Goal: Information Seeking & Learning: Learn about a topic

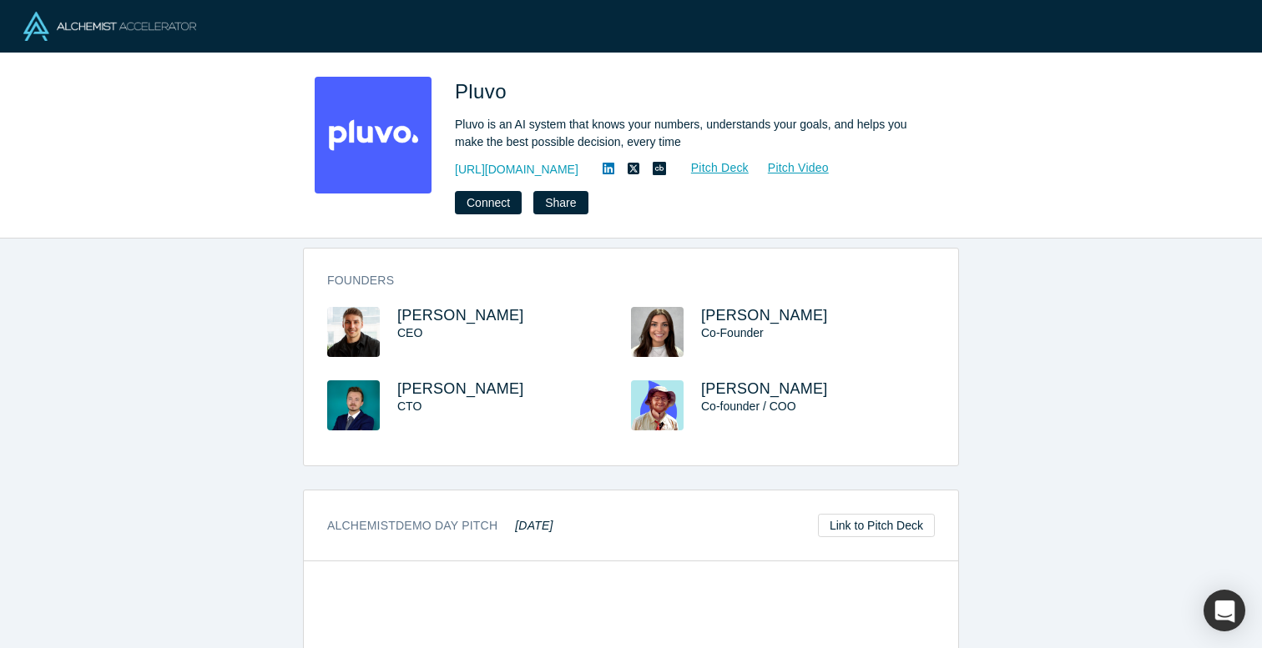
scroll to position [542, 0]
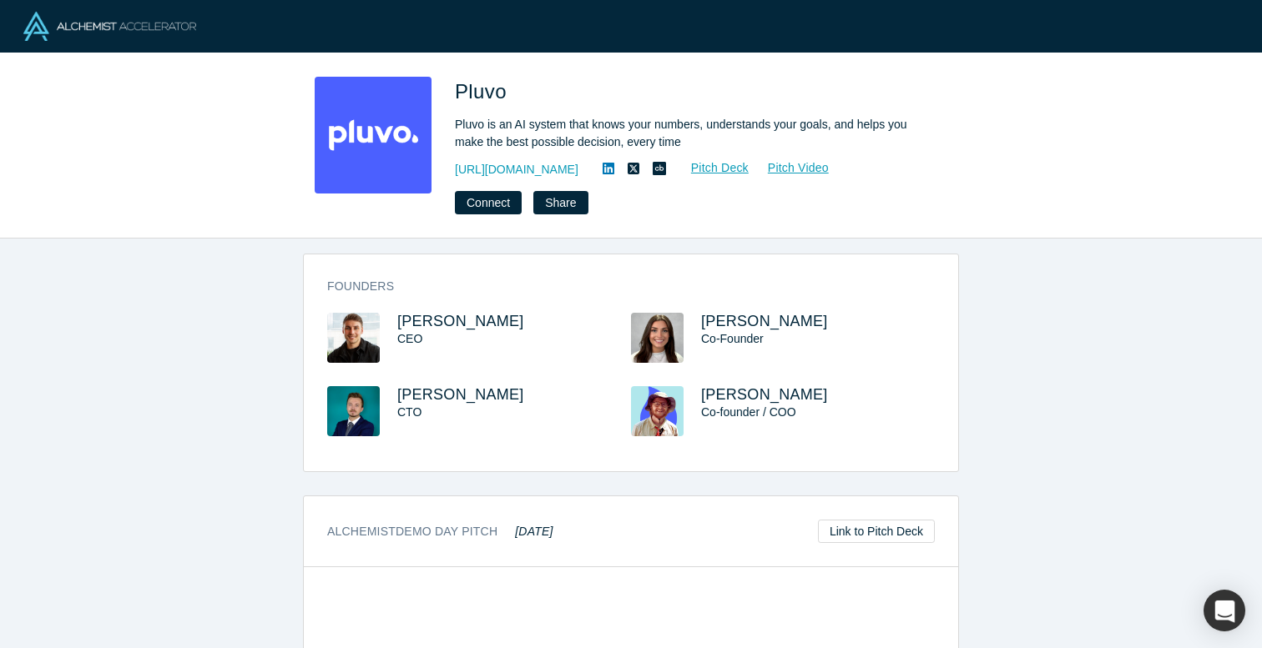
click at [423, 310] on div "Founders [PERSON_NAME] CEO [PERSON_NAME] Co-Founder [PERSON_NAME] CTO [PERSON_N…" at bounding box center [631, 368] width 654 height 205
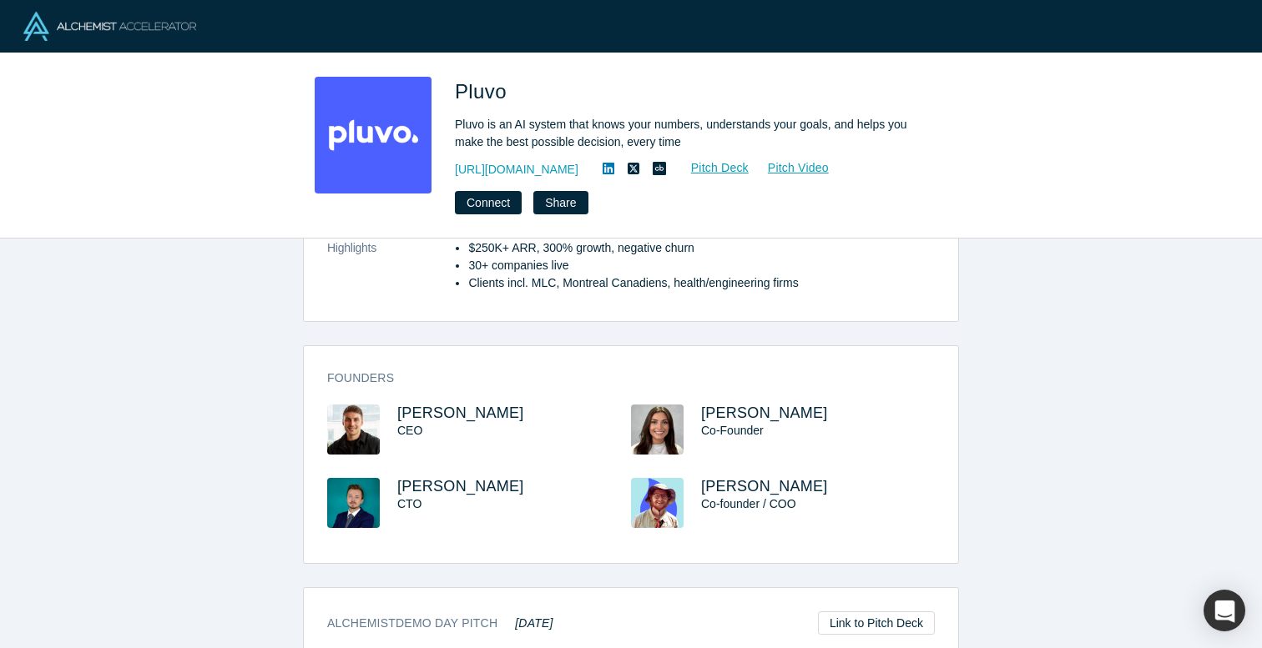
scroll to position [459, 0]
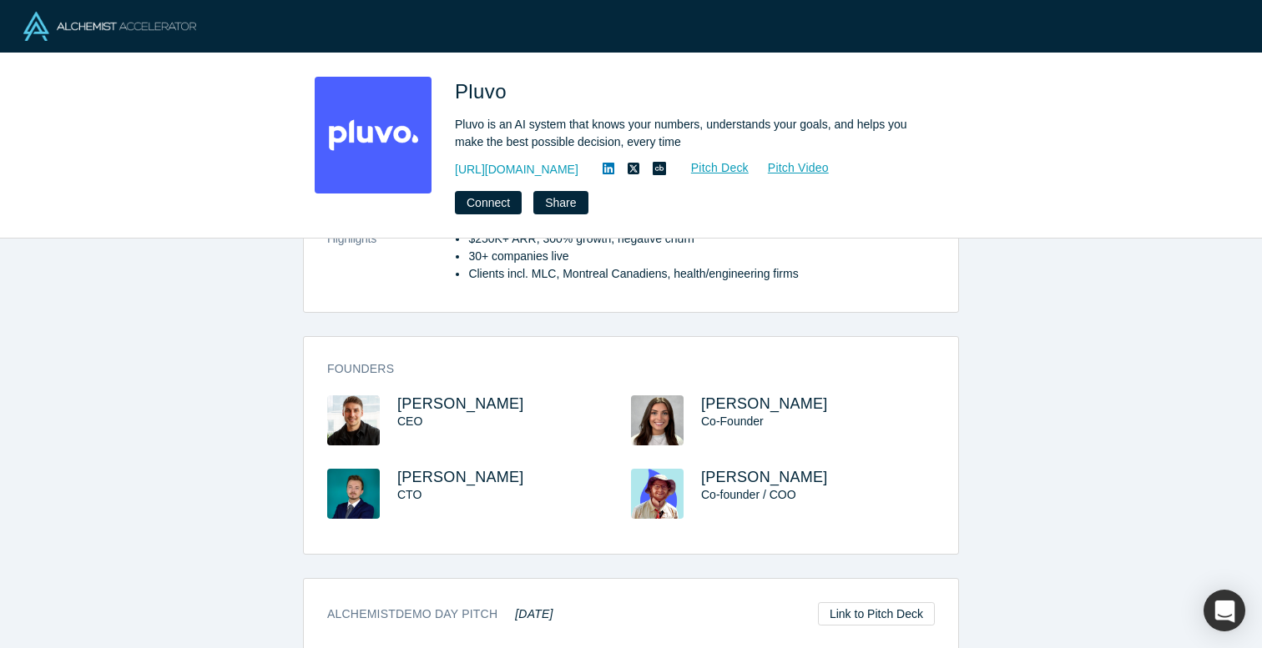
click at [356, 405] on img at bounding box center [353, 421] width 53 height 50
click at [416, 406] on span "[PERSON_NAME]" at bounding box center [460, 404] width 127 height 17
